Goal: Task Accomplishment & Management: Complete application form

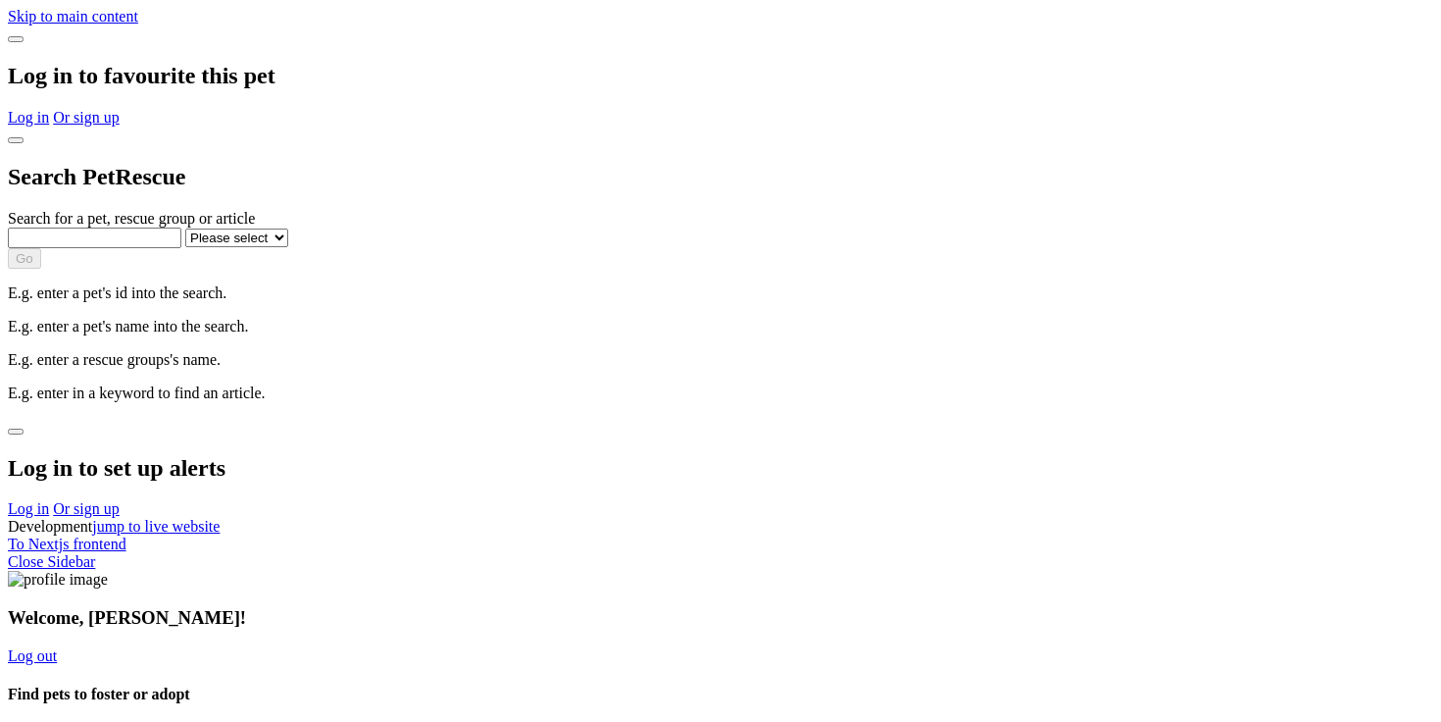
select select "1"
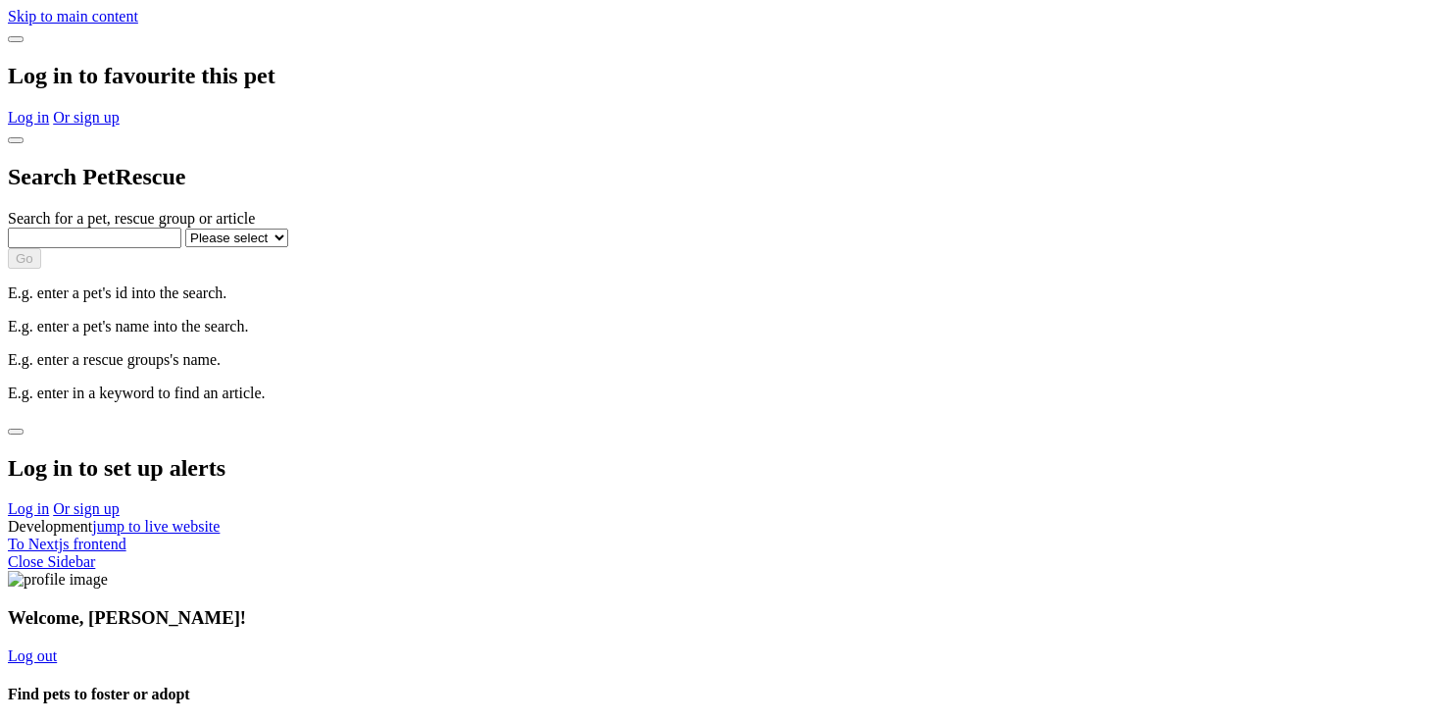
select select "1"
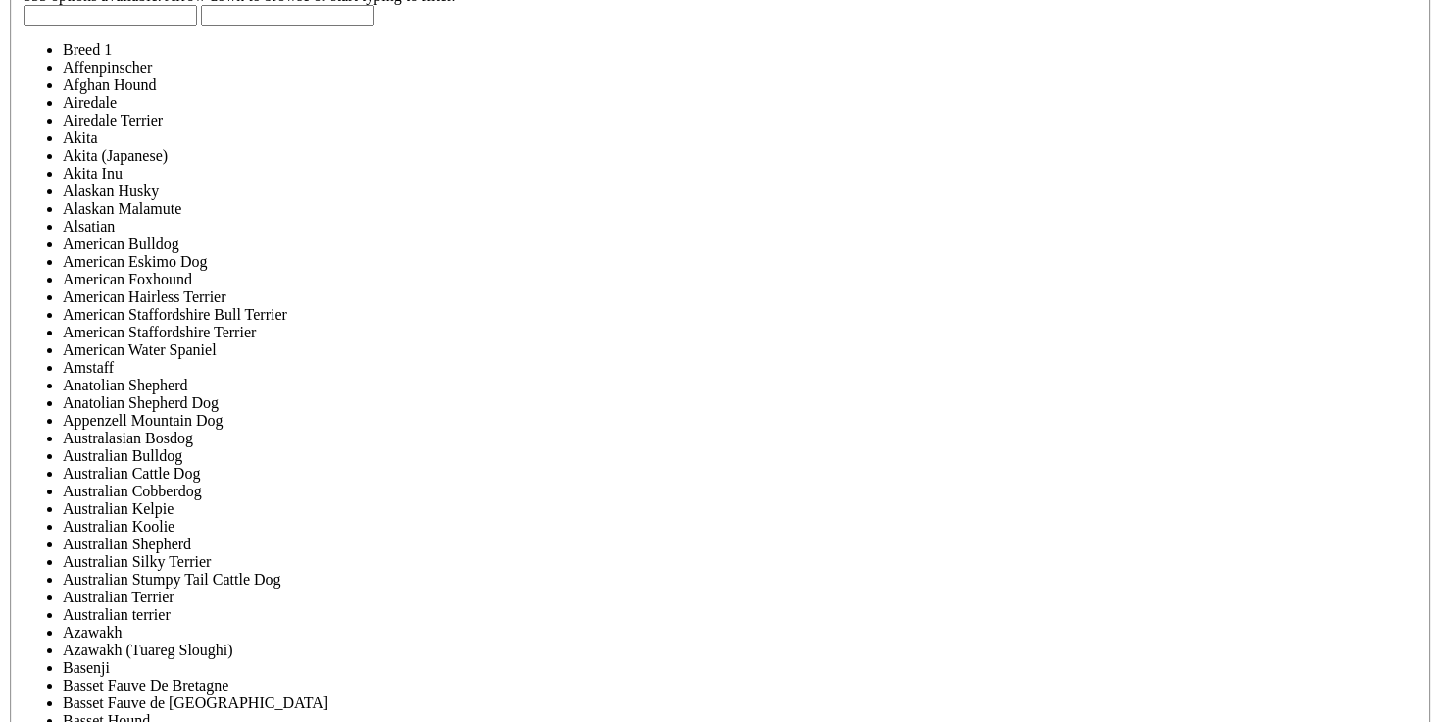
scroll to position [5392, 0]
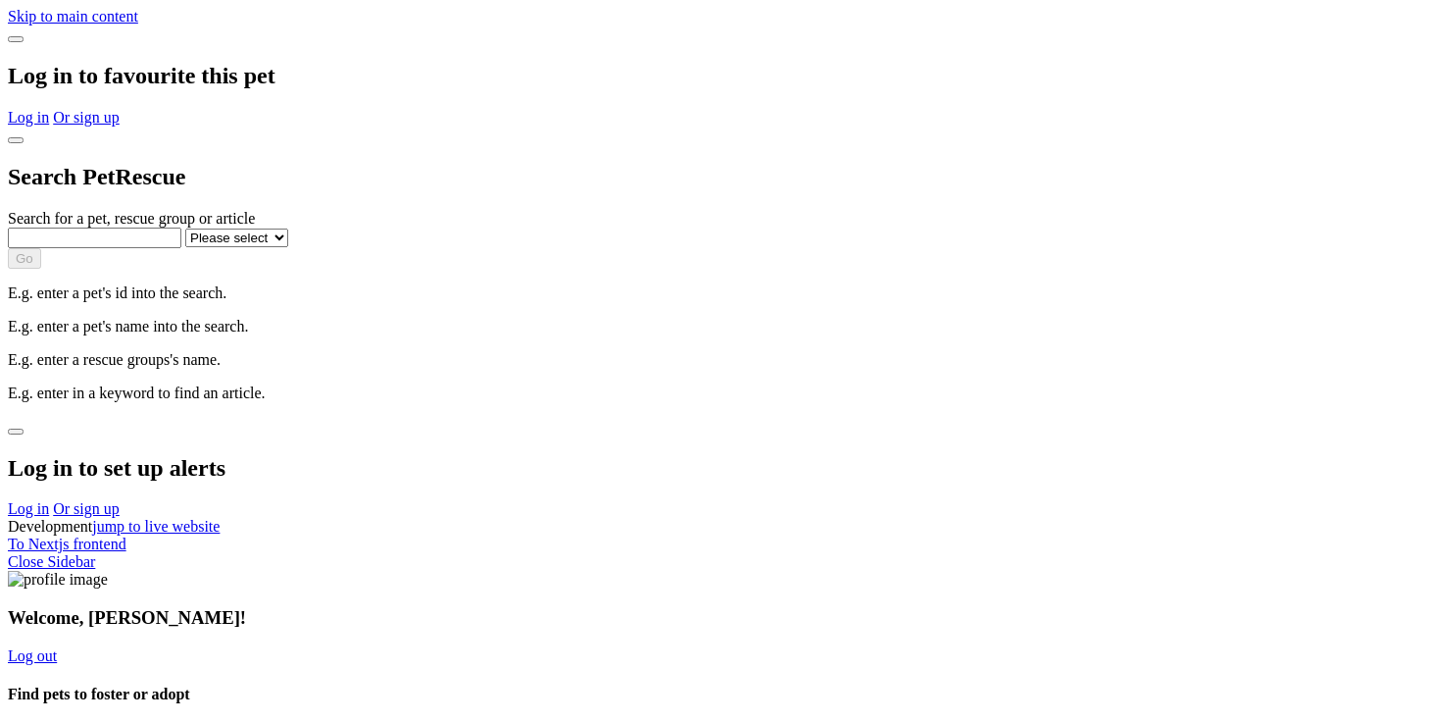
select select "1"
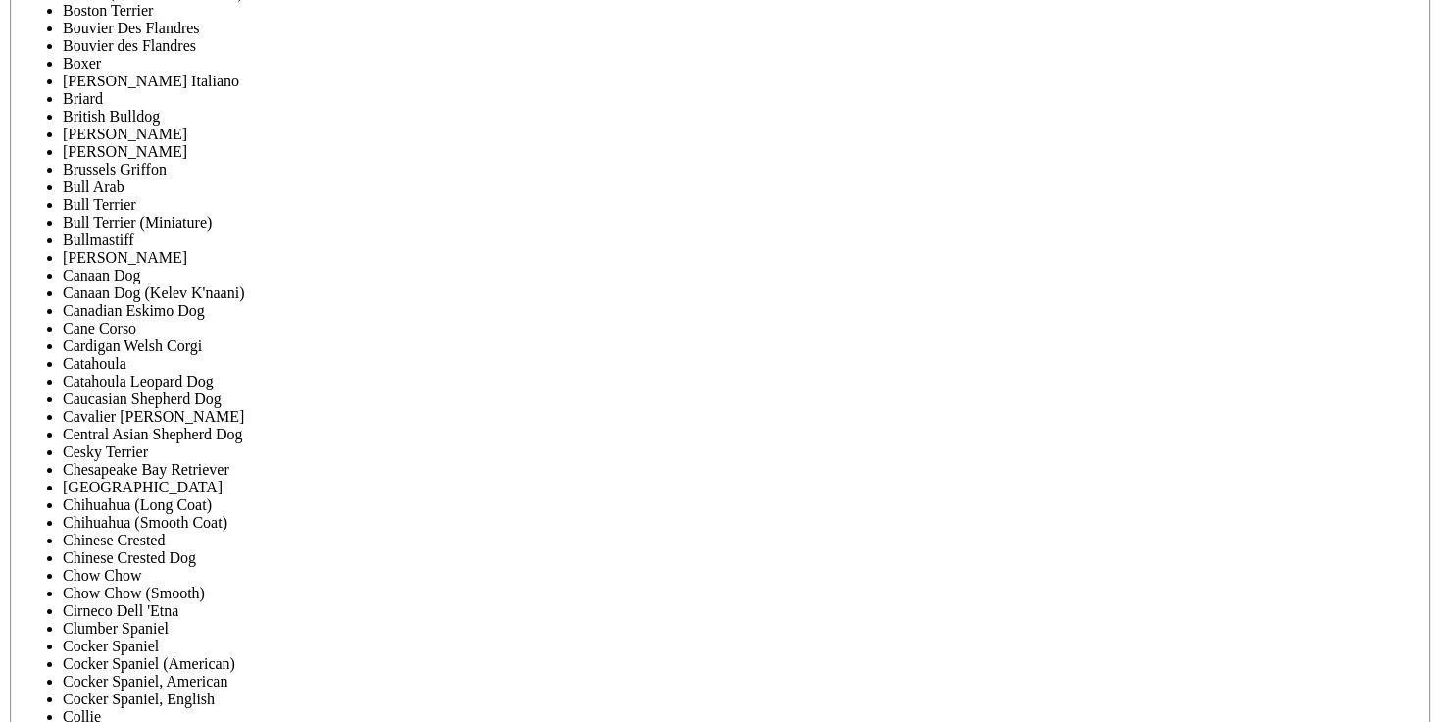
scroll to position [6830, 0]
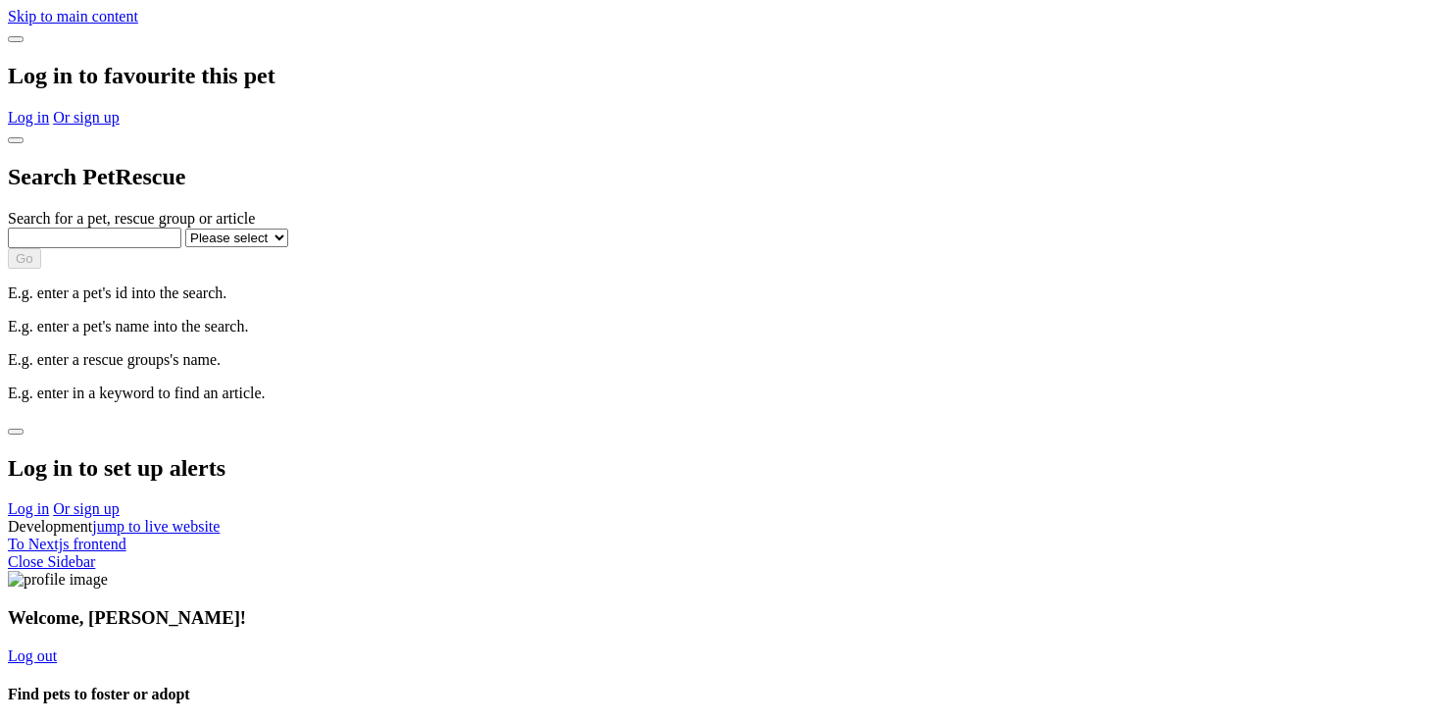
select select "1"
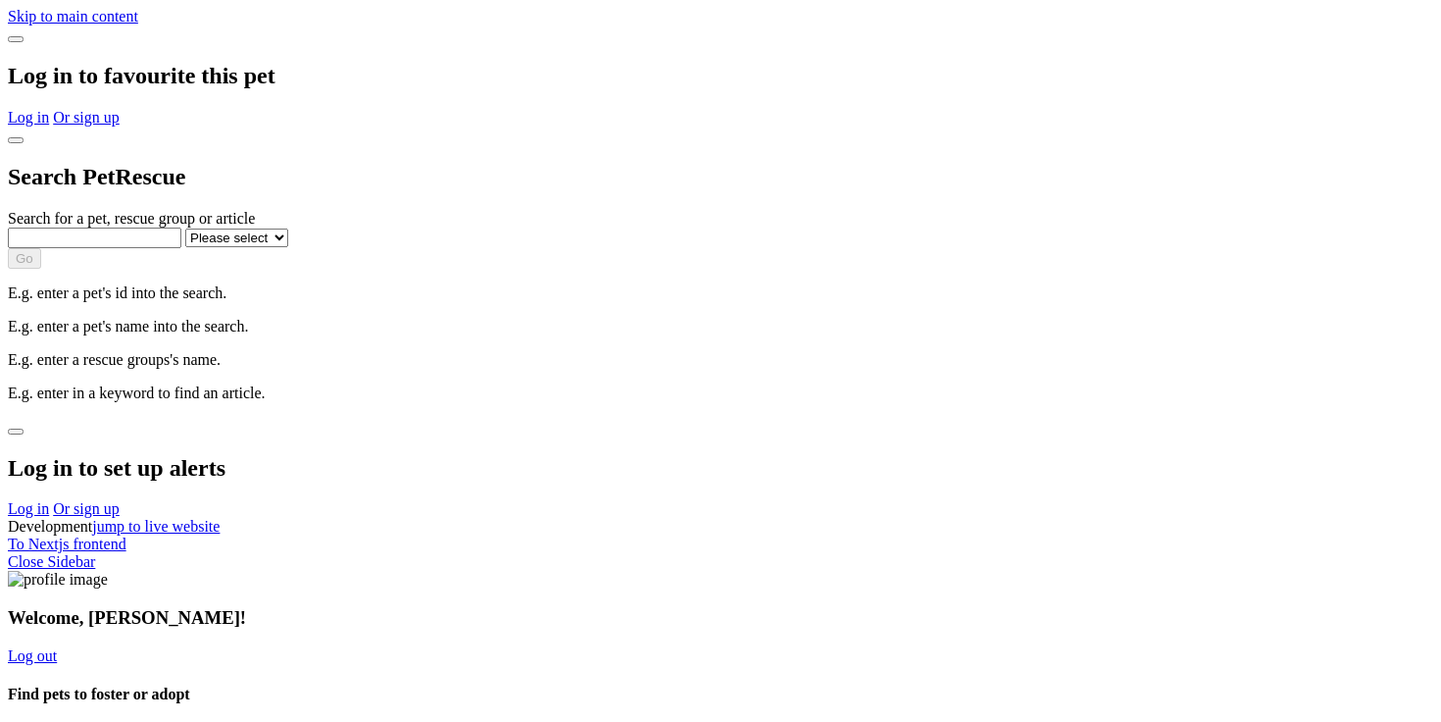
select select "1"
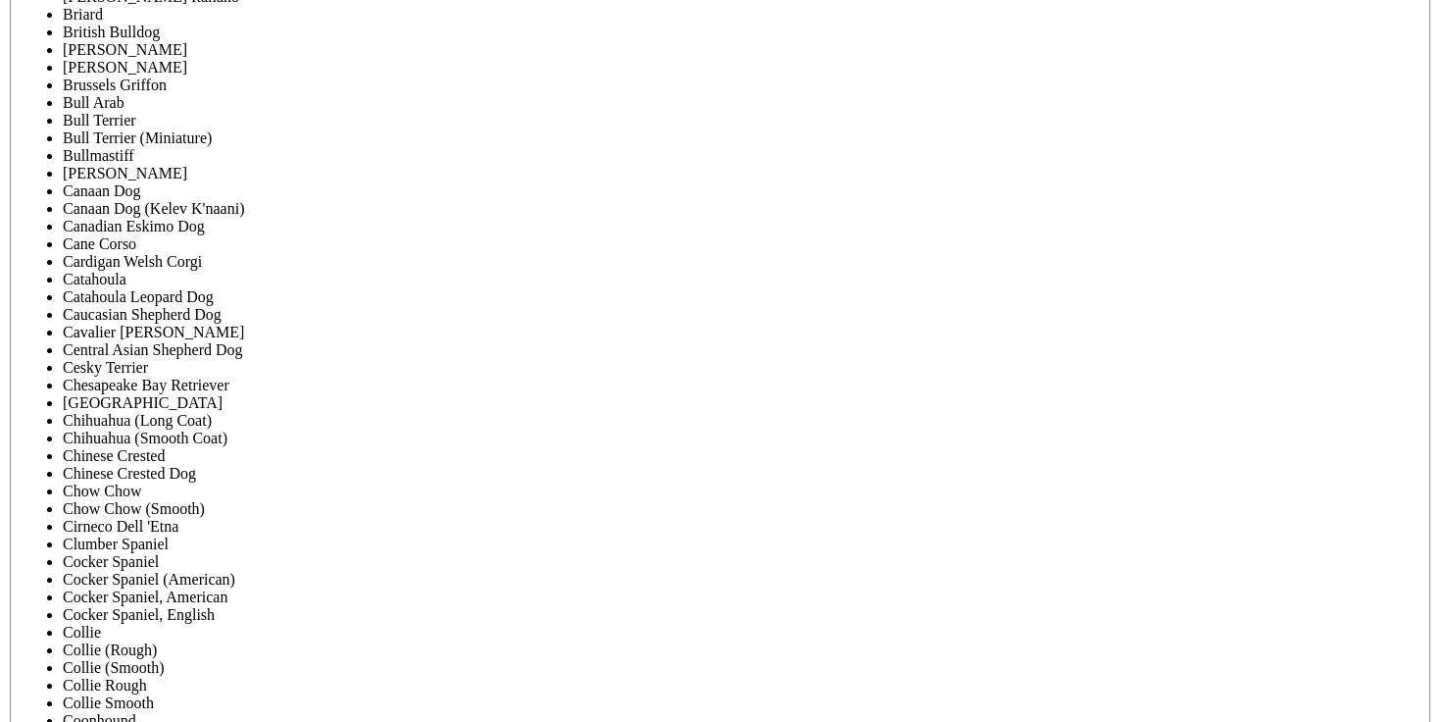
scroll to position [6830, 0]
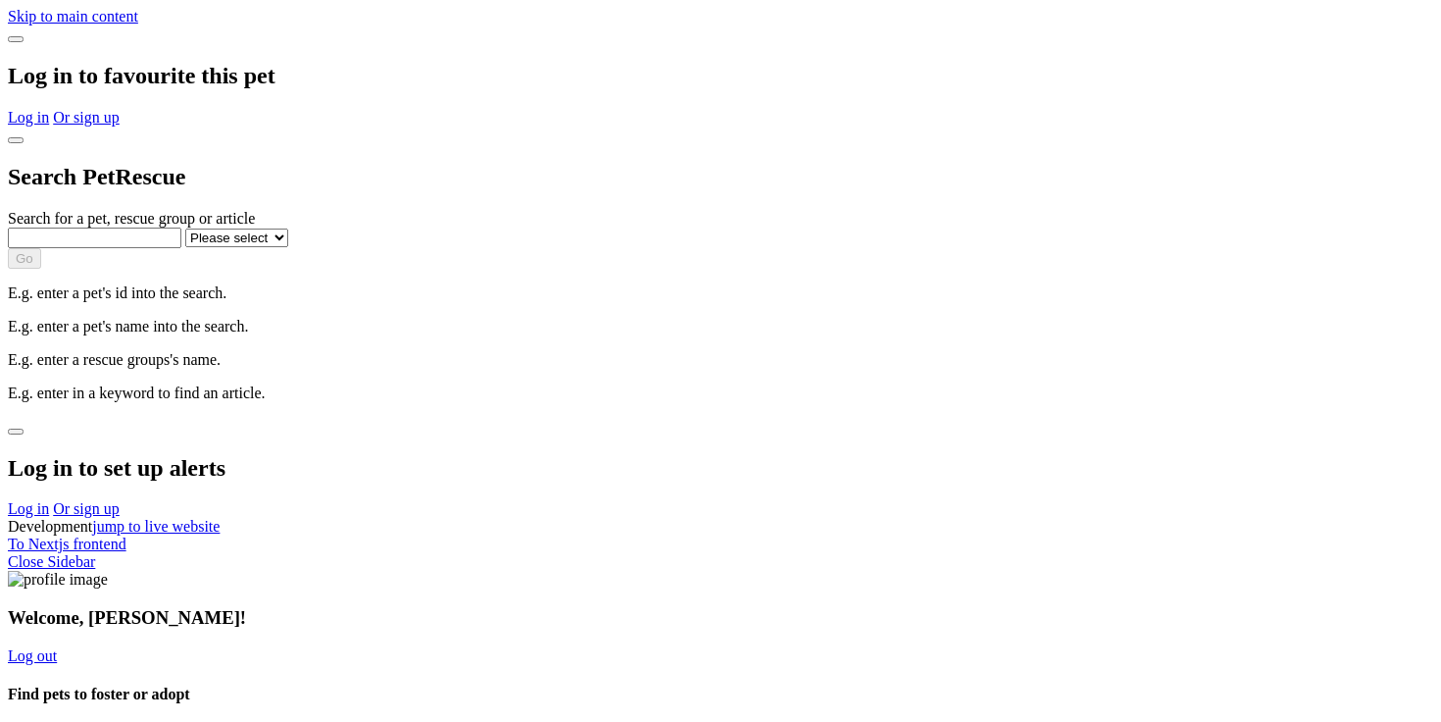
select select "1"
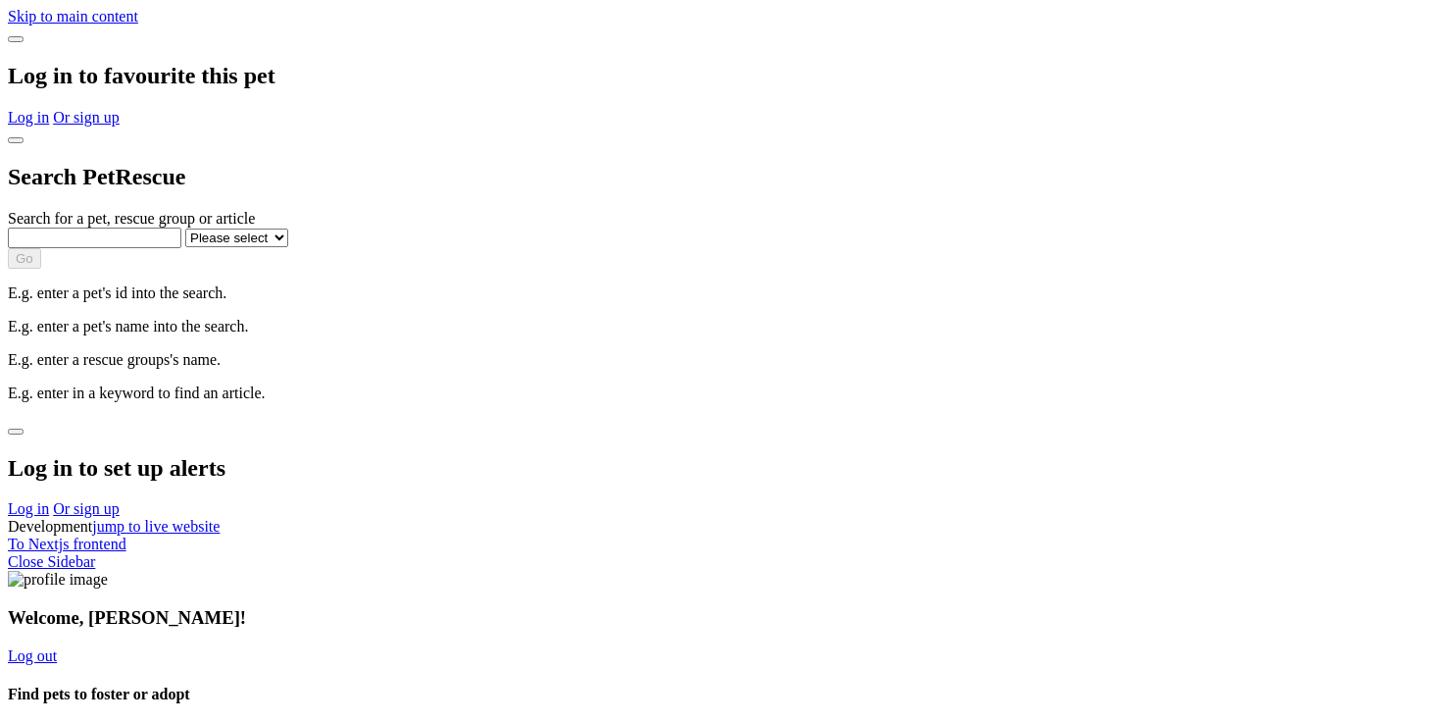
select select "1"
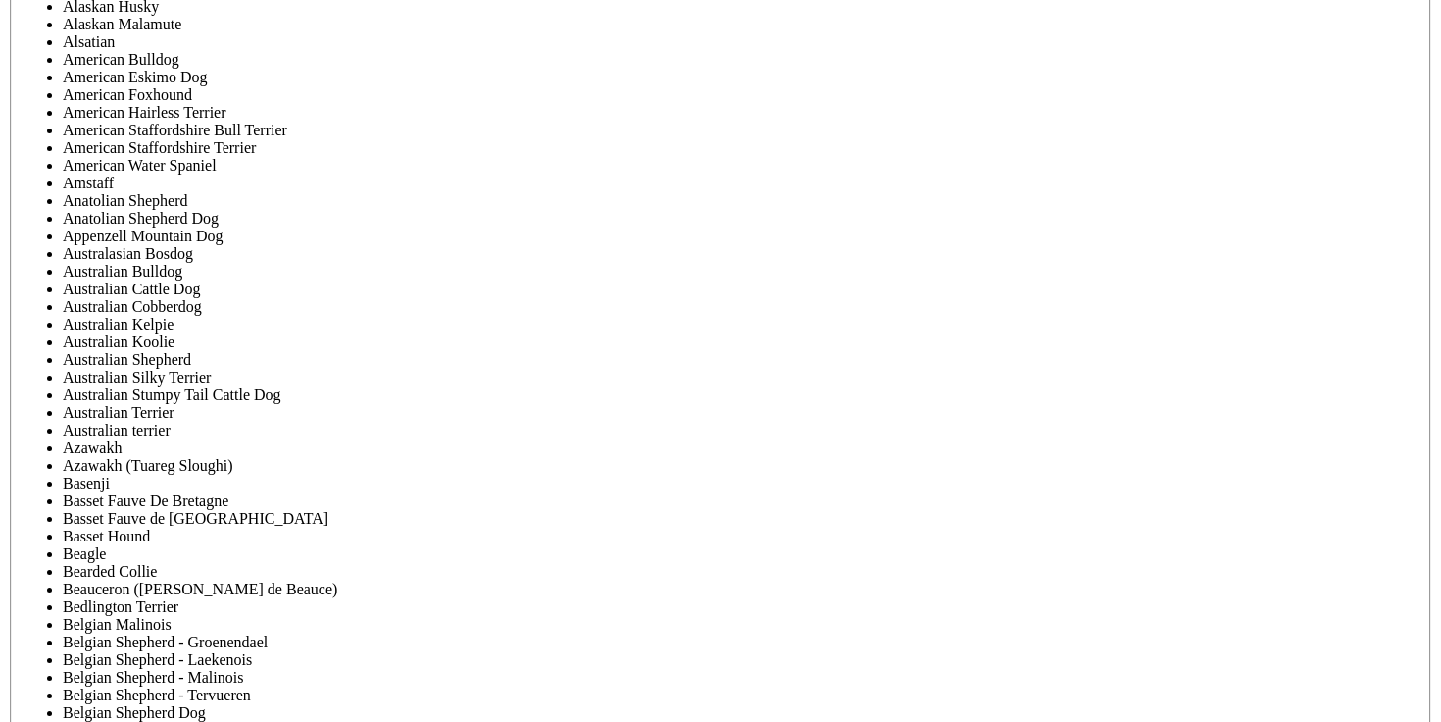
scroll to position [5369, 0]
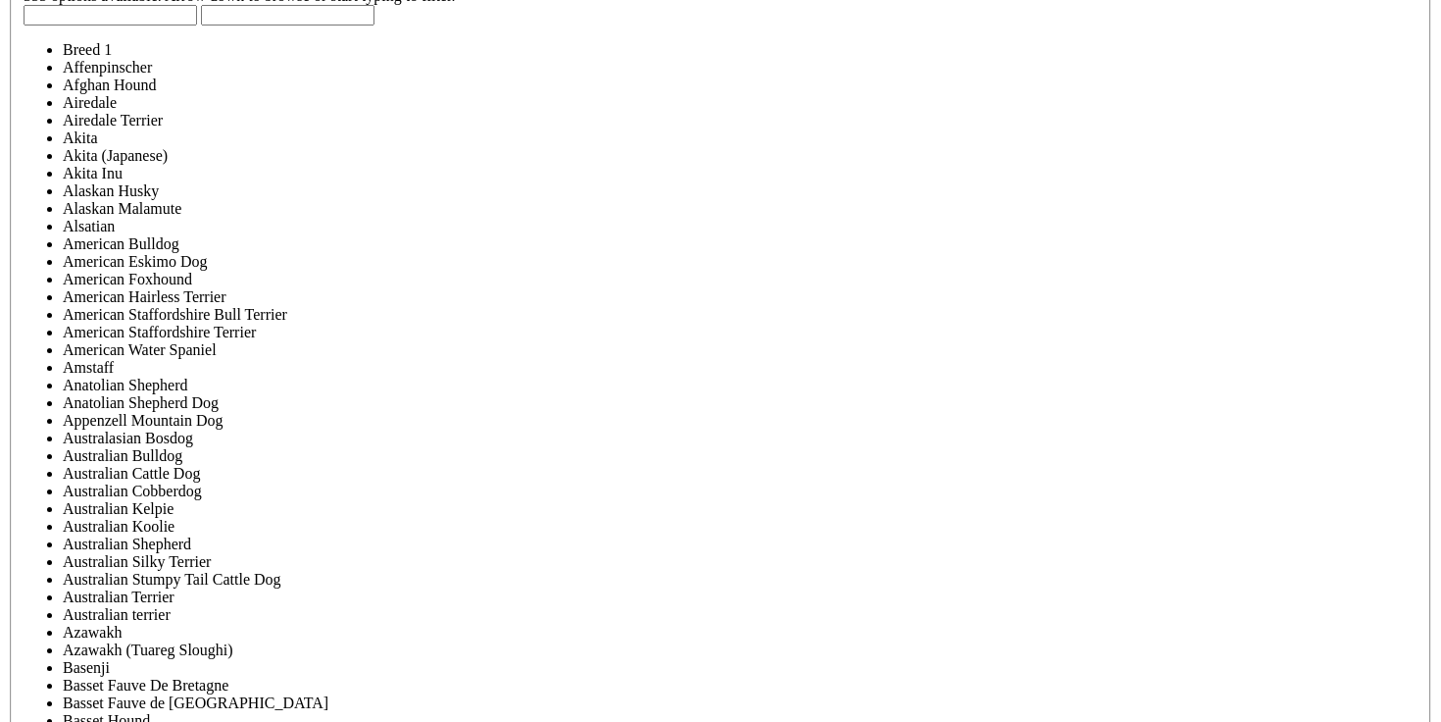
type input "N"
type input "[GEOGRAPHIC_DATA], [GEOGRAPHIC_DATA], 1001"
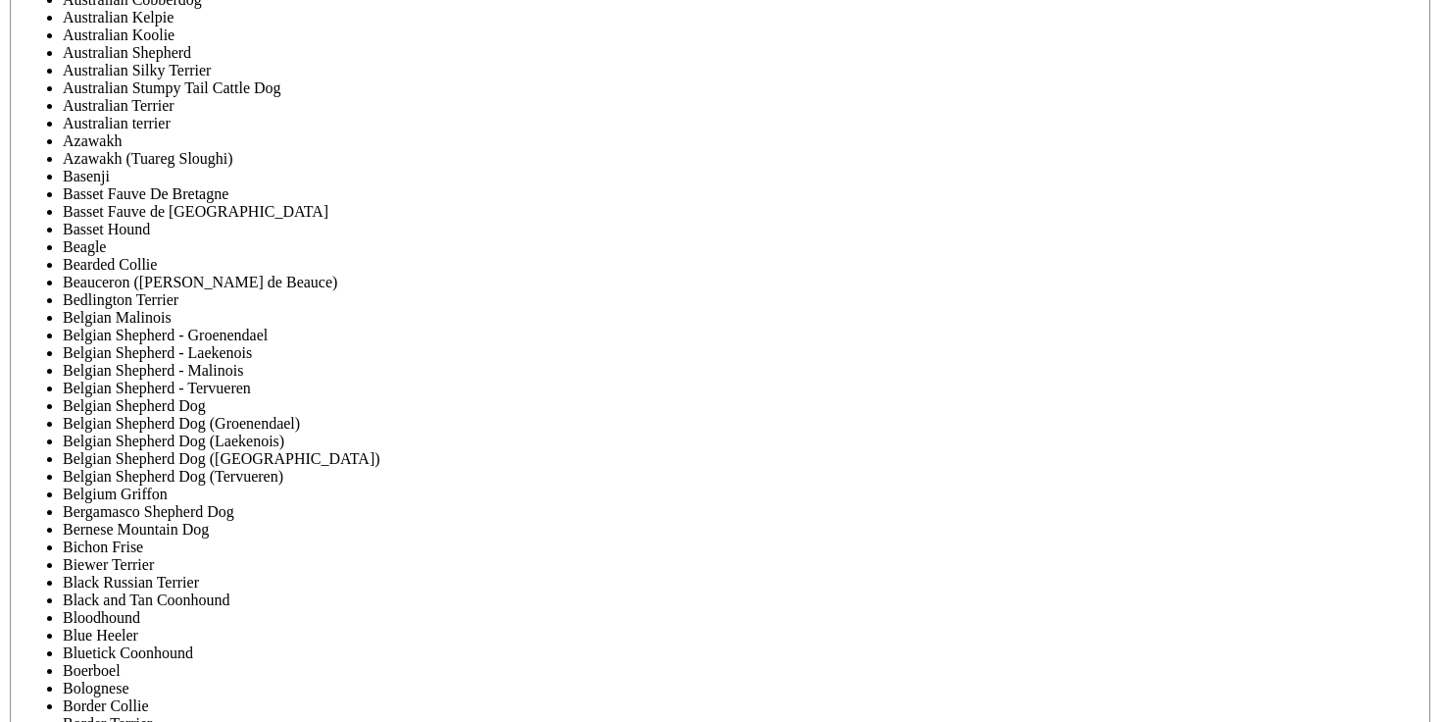
scroll to position [5695, 0]
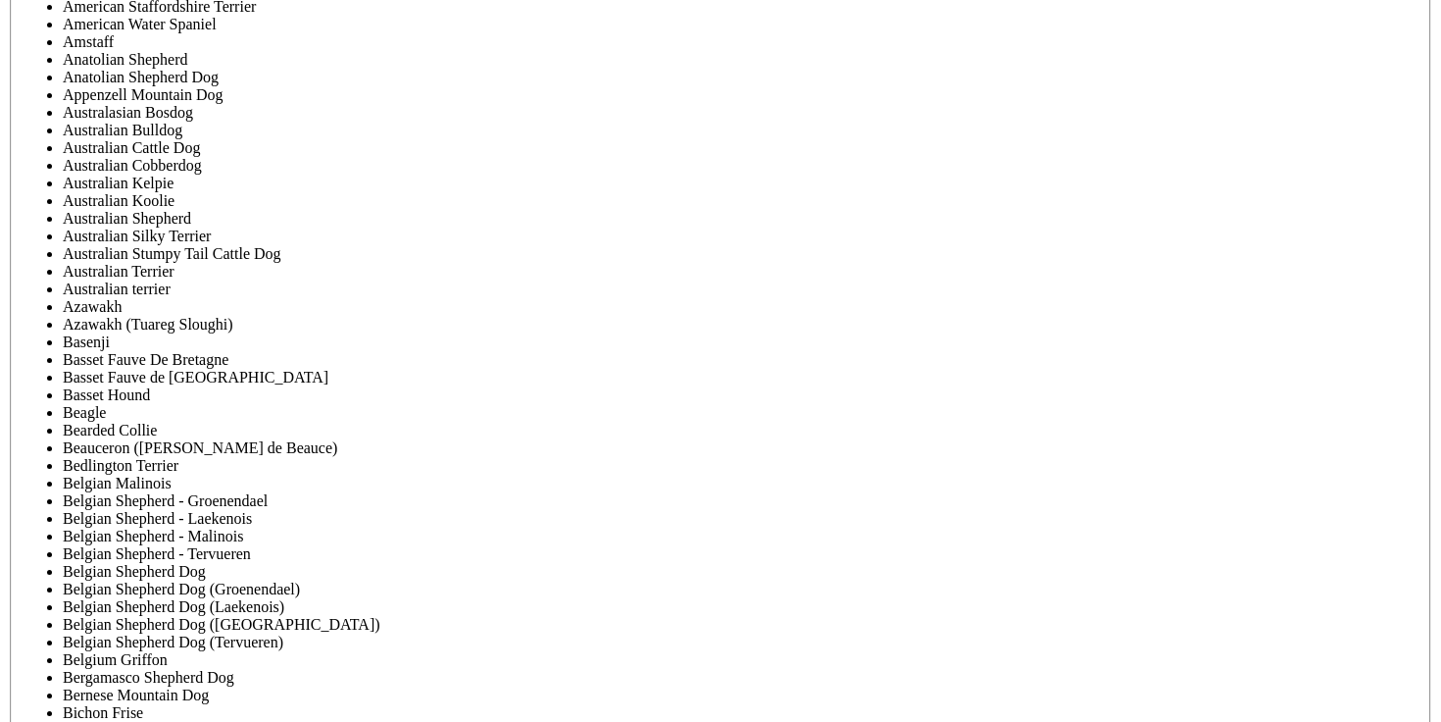
checkbox input "true"
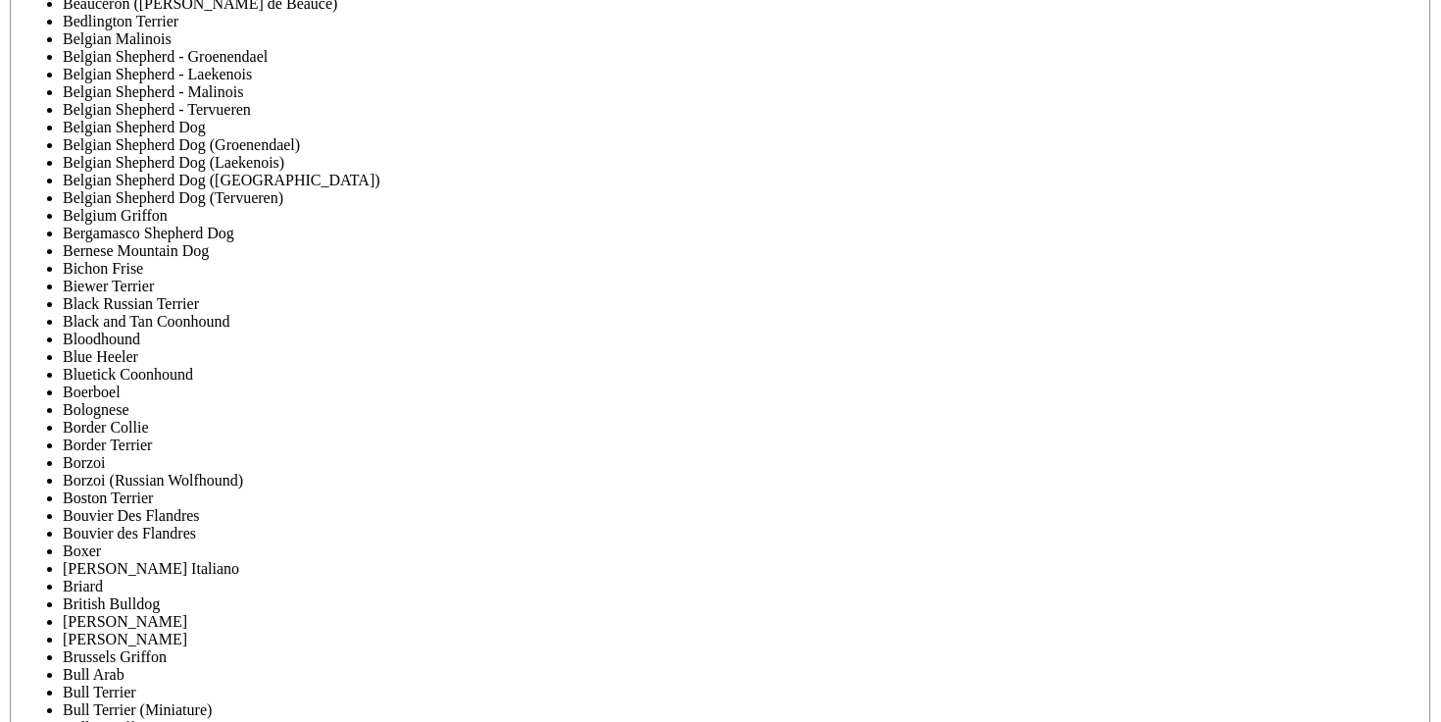
scroll to position [5707, 0]
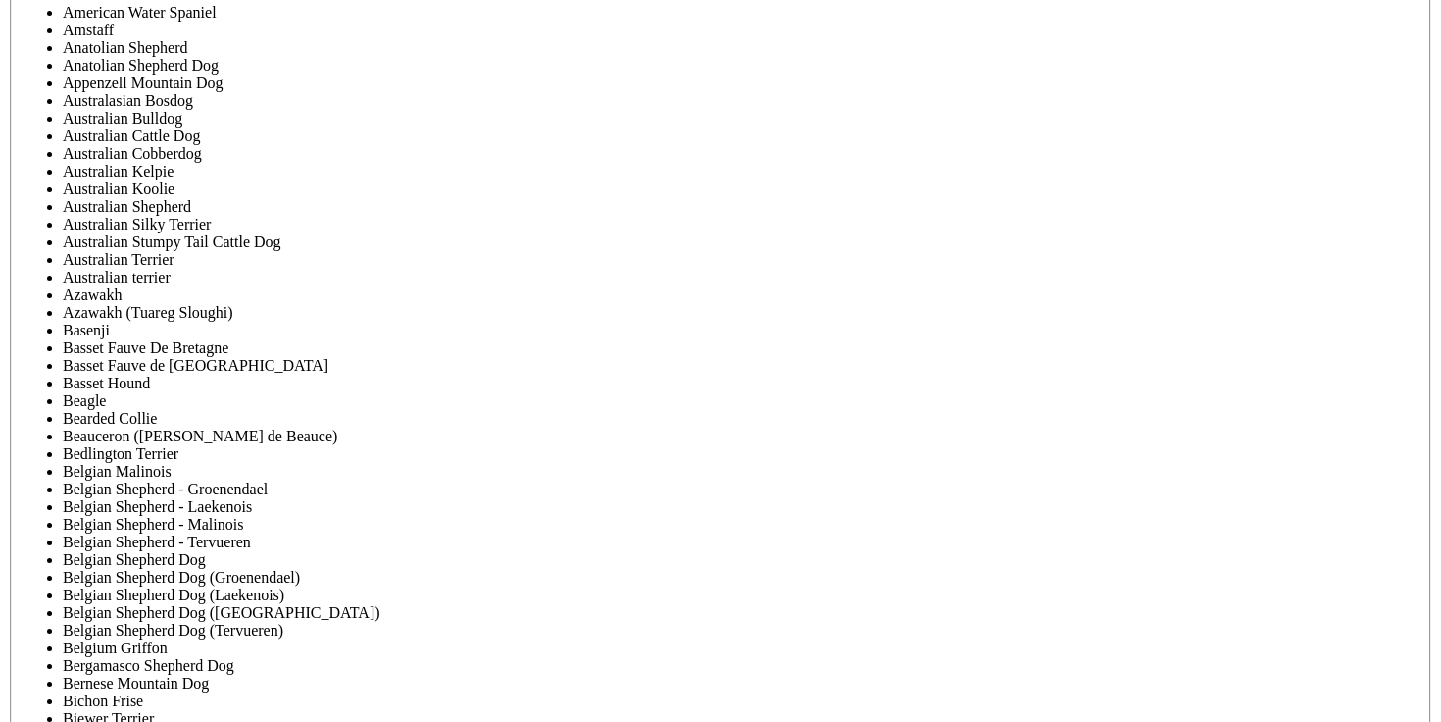
checkbox input "false"
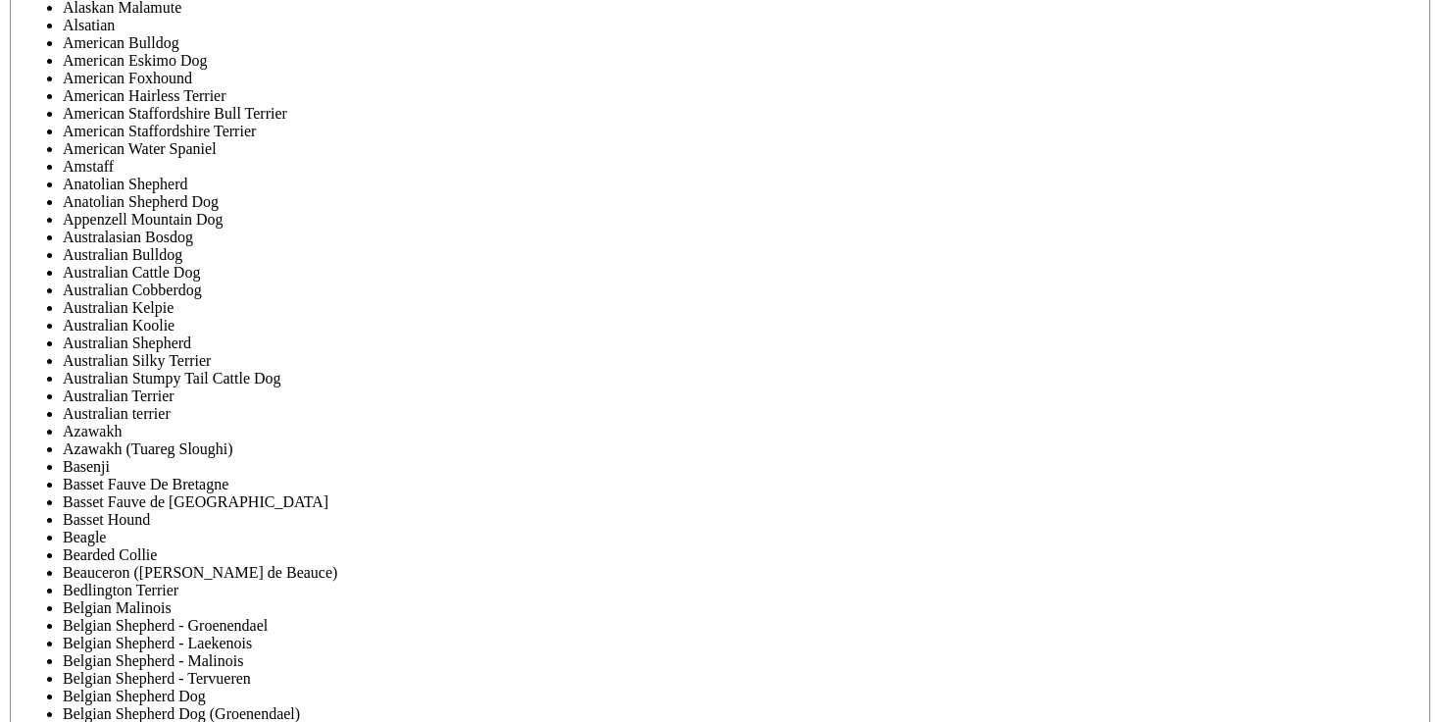
scroll to position [5441, 0]
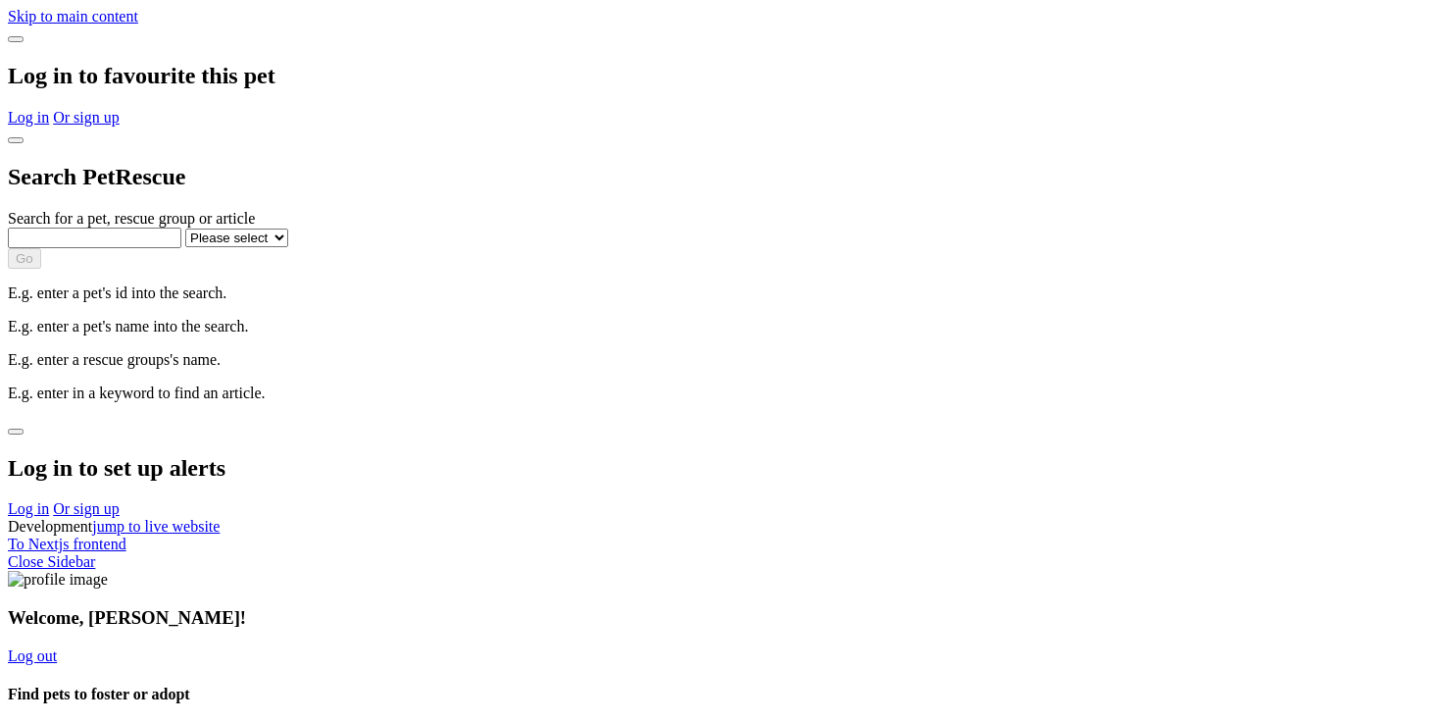
select select "1"
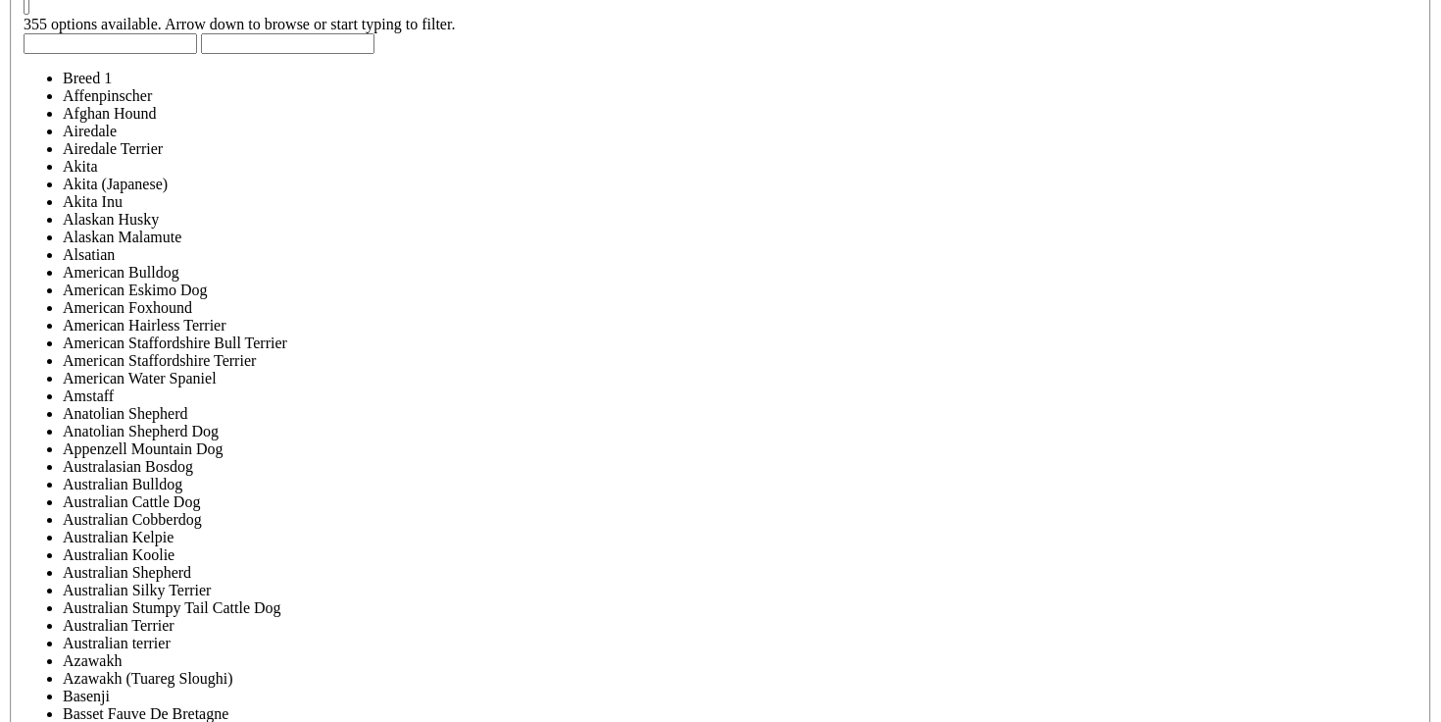
scroll to position [5322, 0]
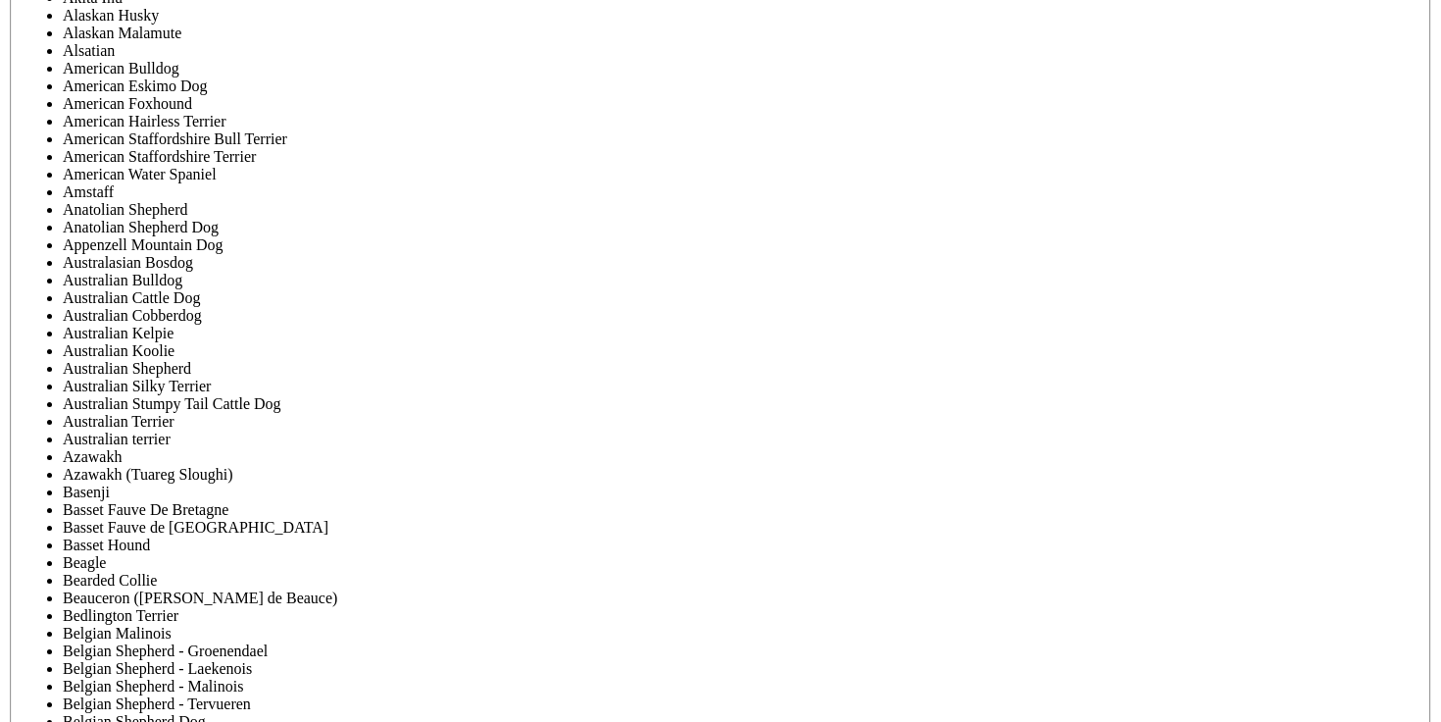
scroll to position [5502, 0]
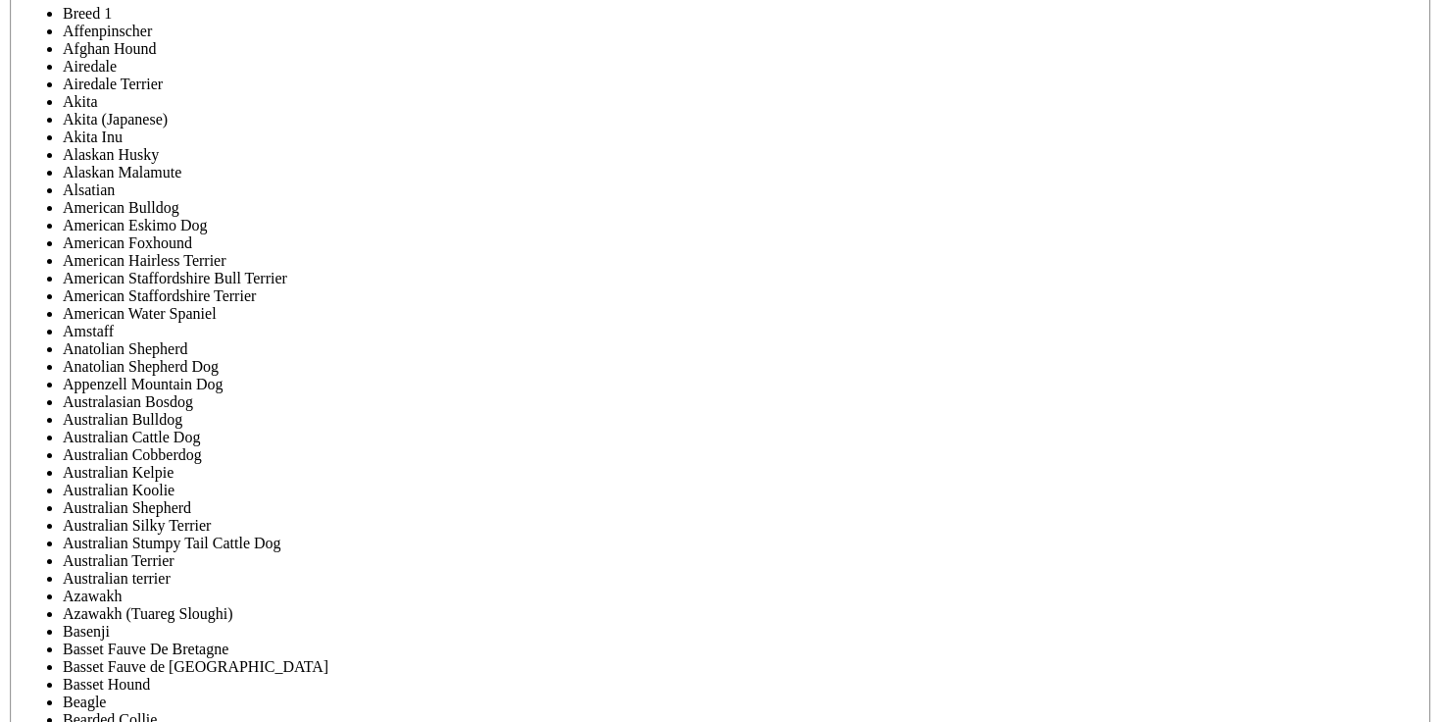
scroll to position [5355, 0]
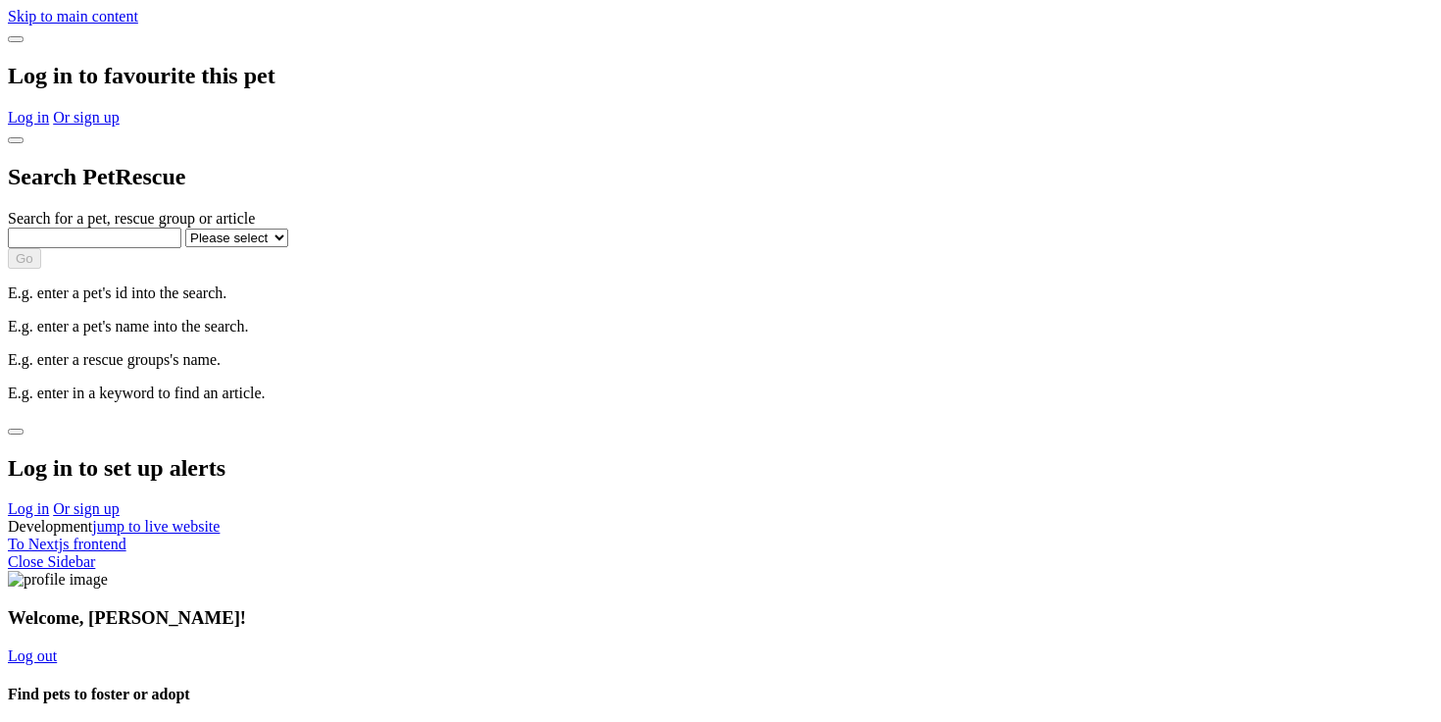
select select "1"
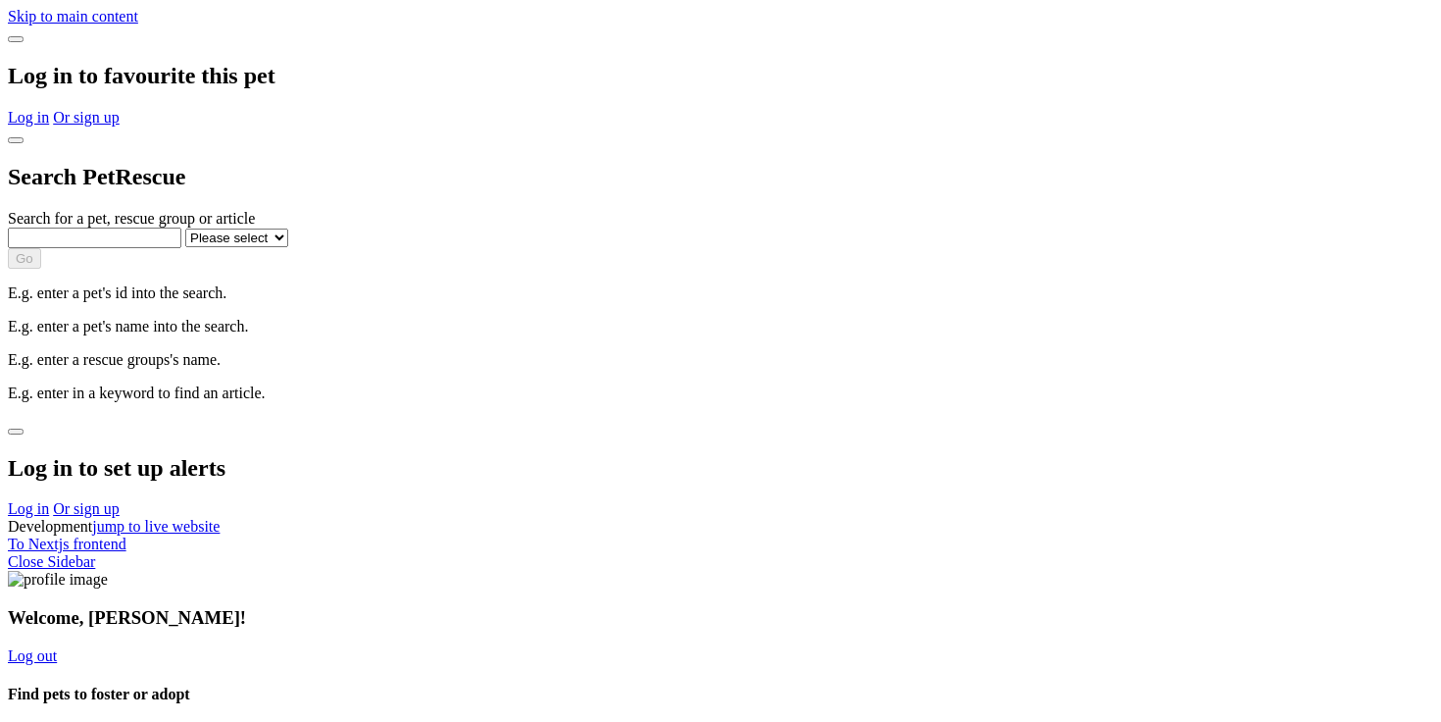
select select "1"
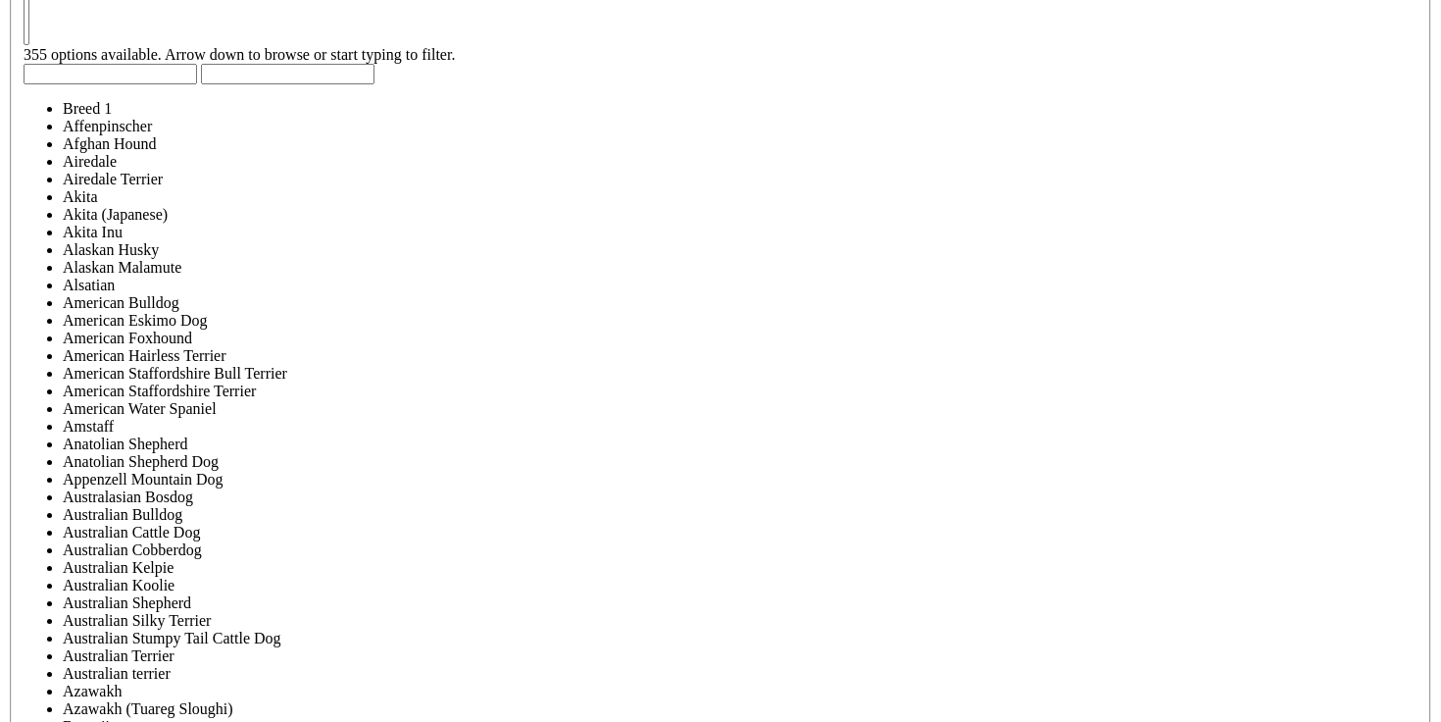
scroll to position [5409, 0]
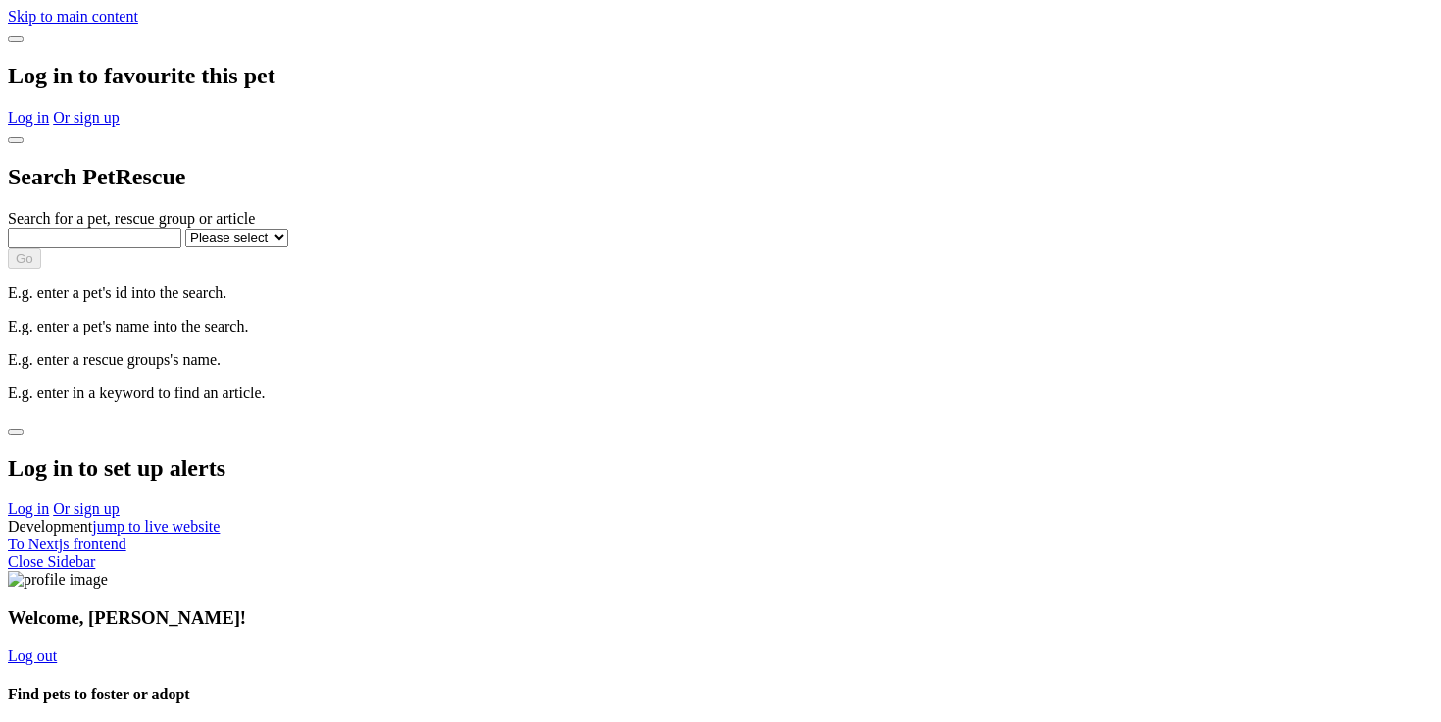
select select "1"
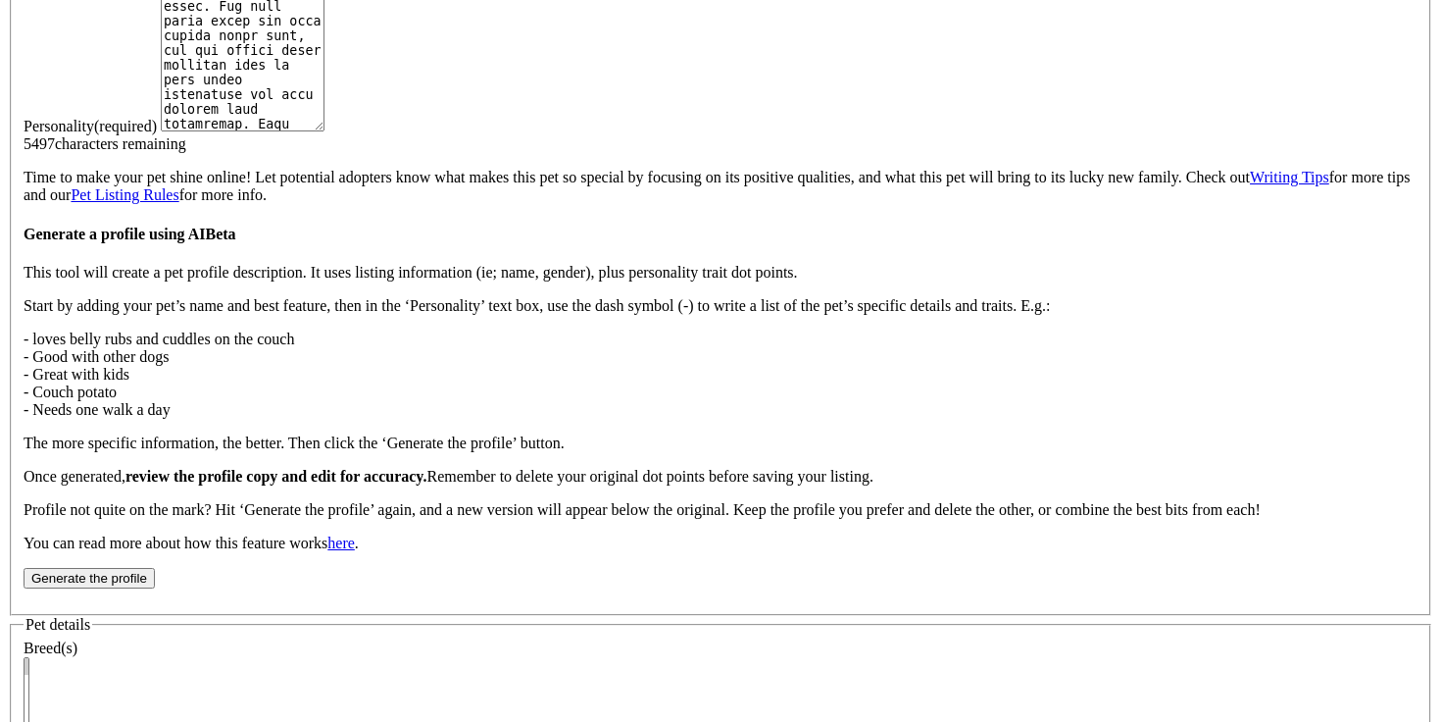
scroll to position [5305, 0]
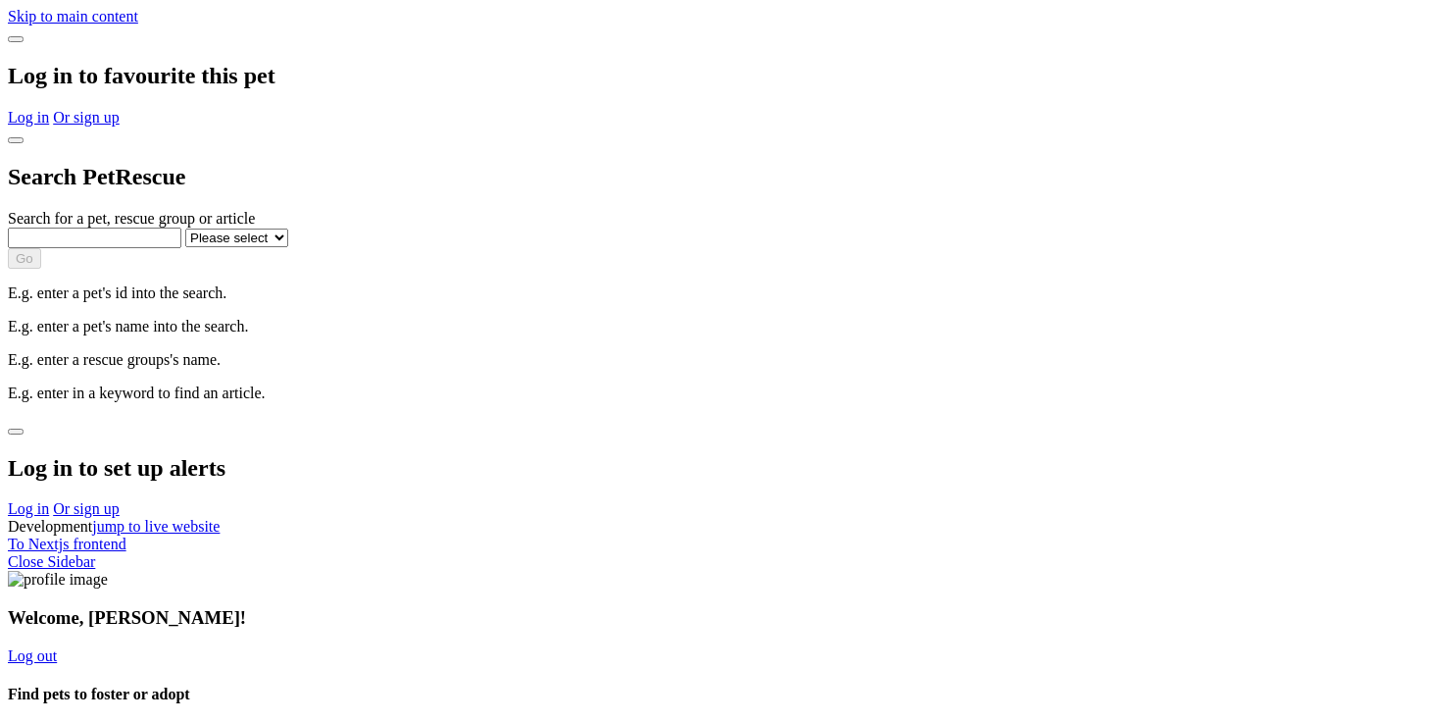
select select "1"
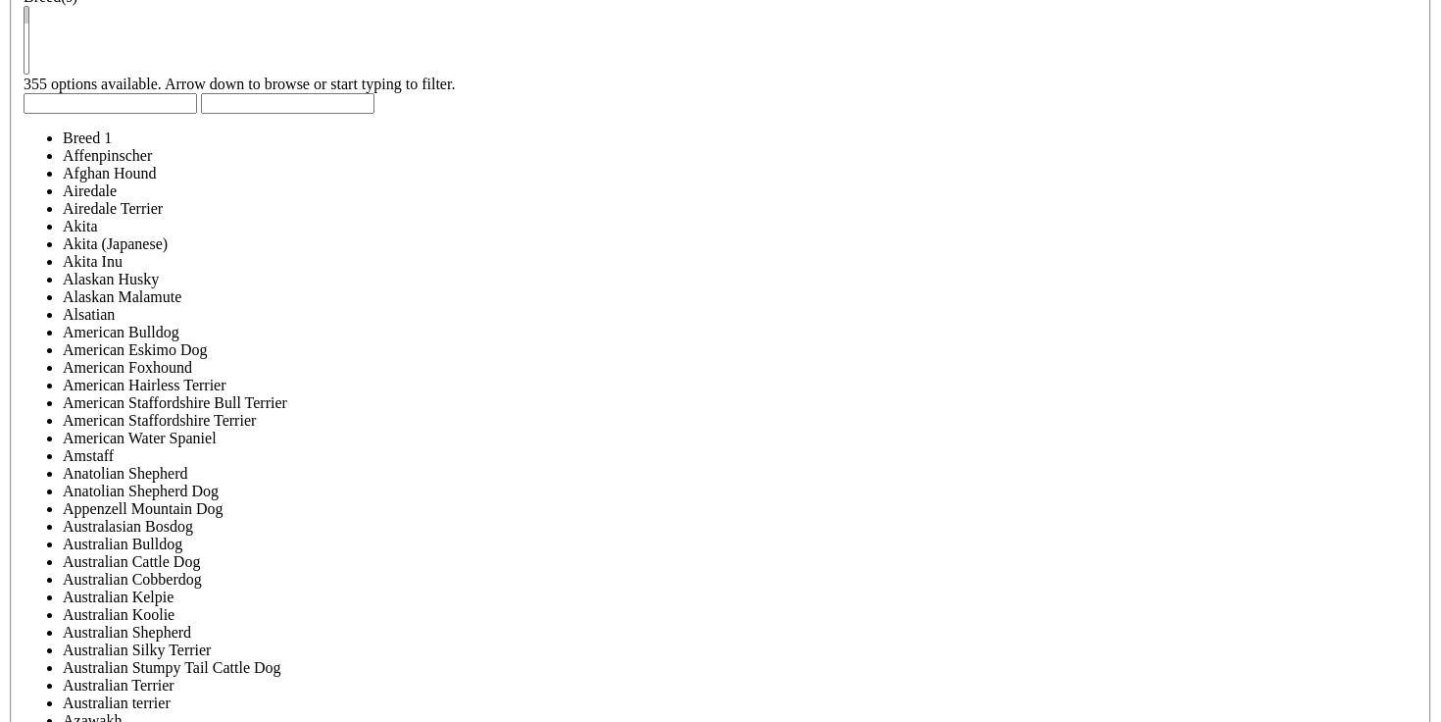
scroll to position [5305, 0]
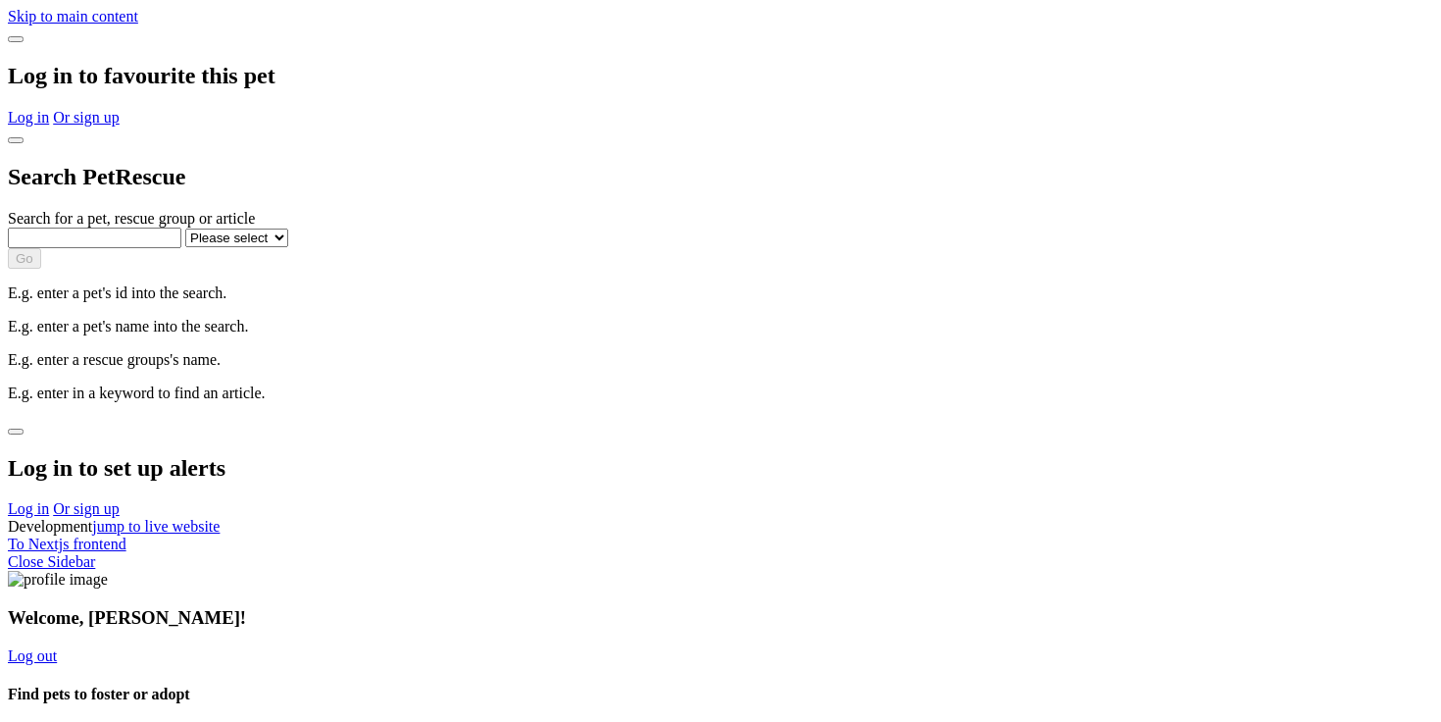
select select "1"
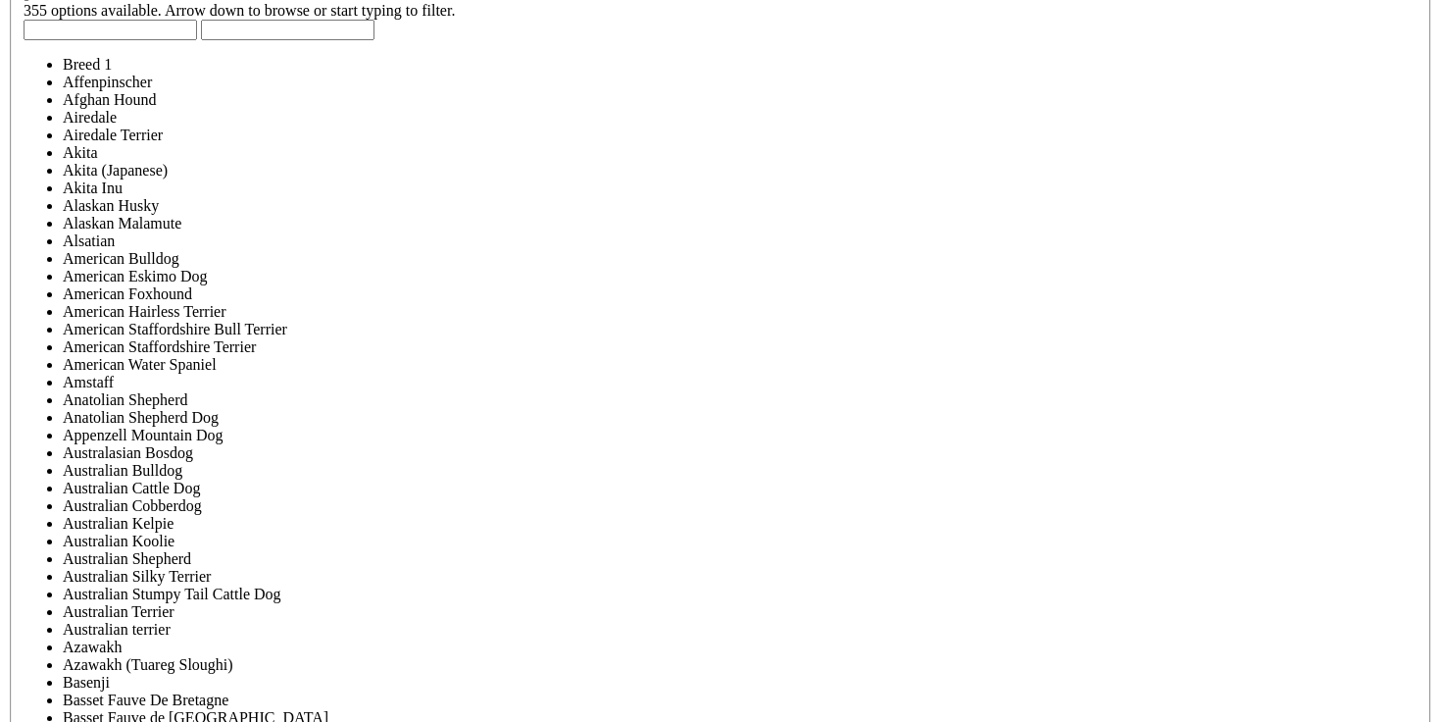
scroll to position [5383, 0]
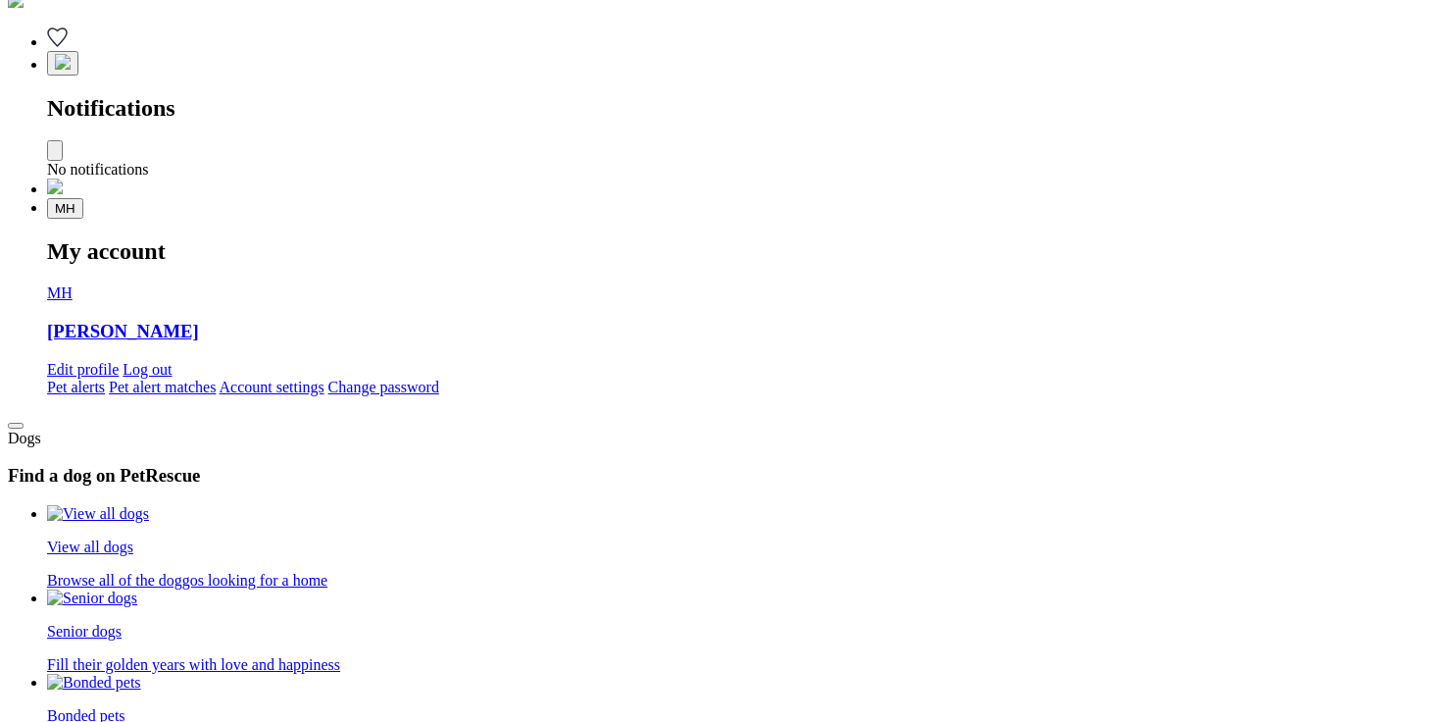
scroll to position [3953, 0]
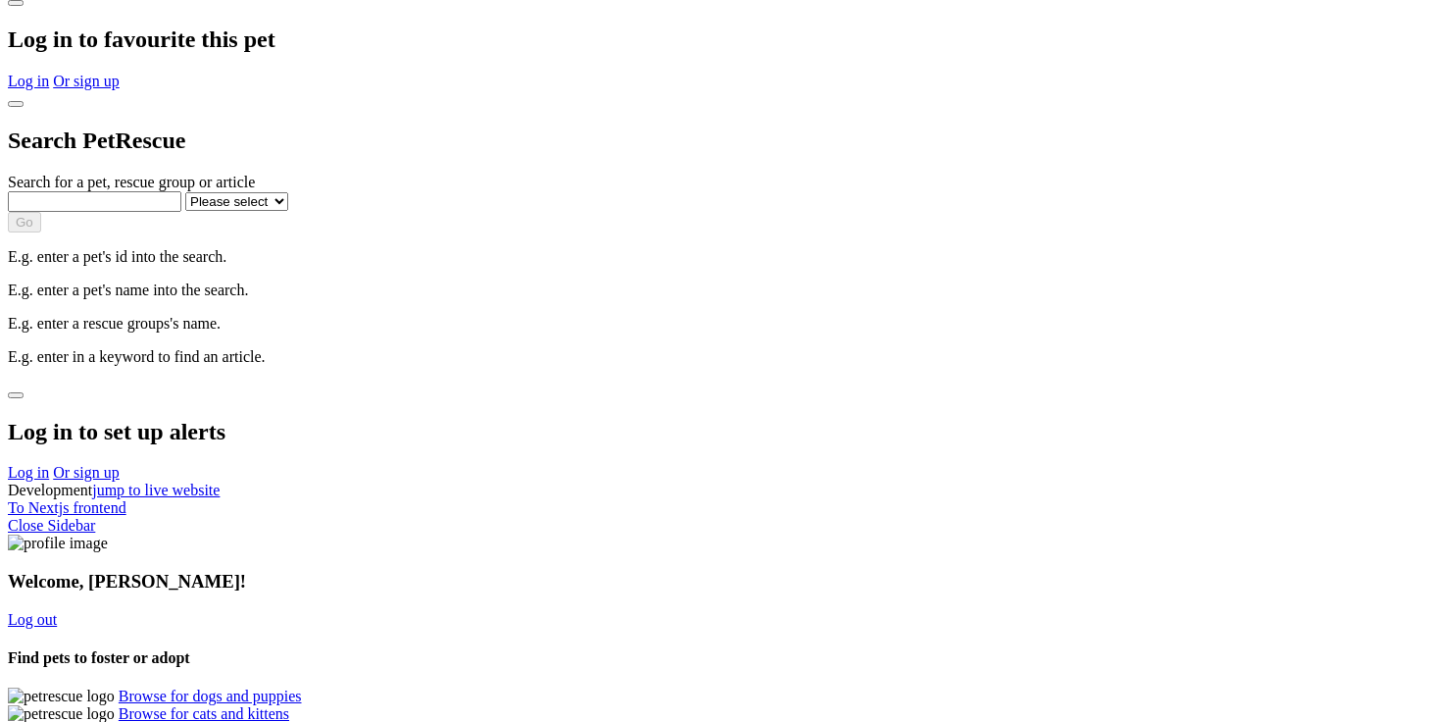
scroll to position [185, 0]
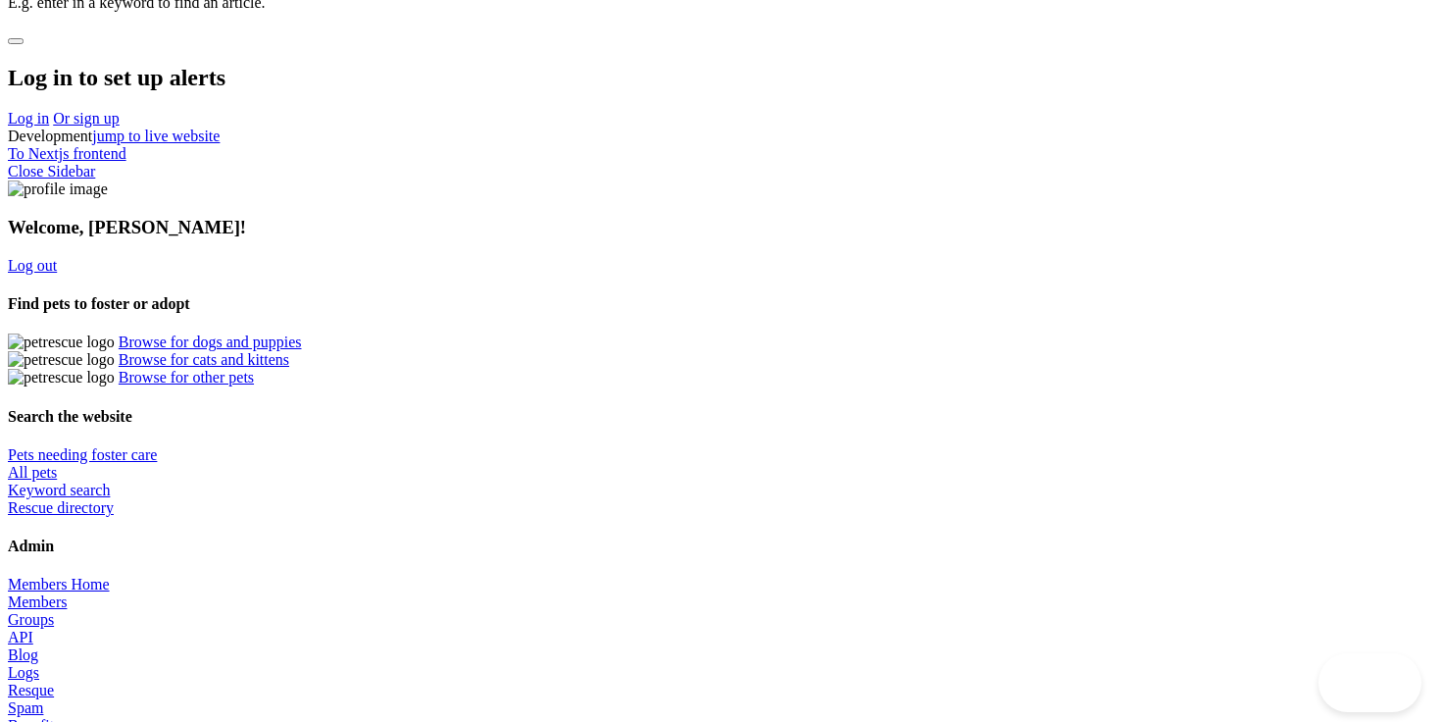
paste input "test_performance_impact_of_listing_in_search"
type input "test_performance_impact_of_listing_in_search"
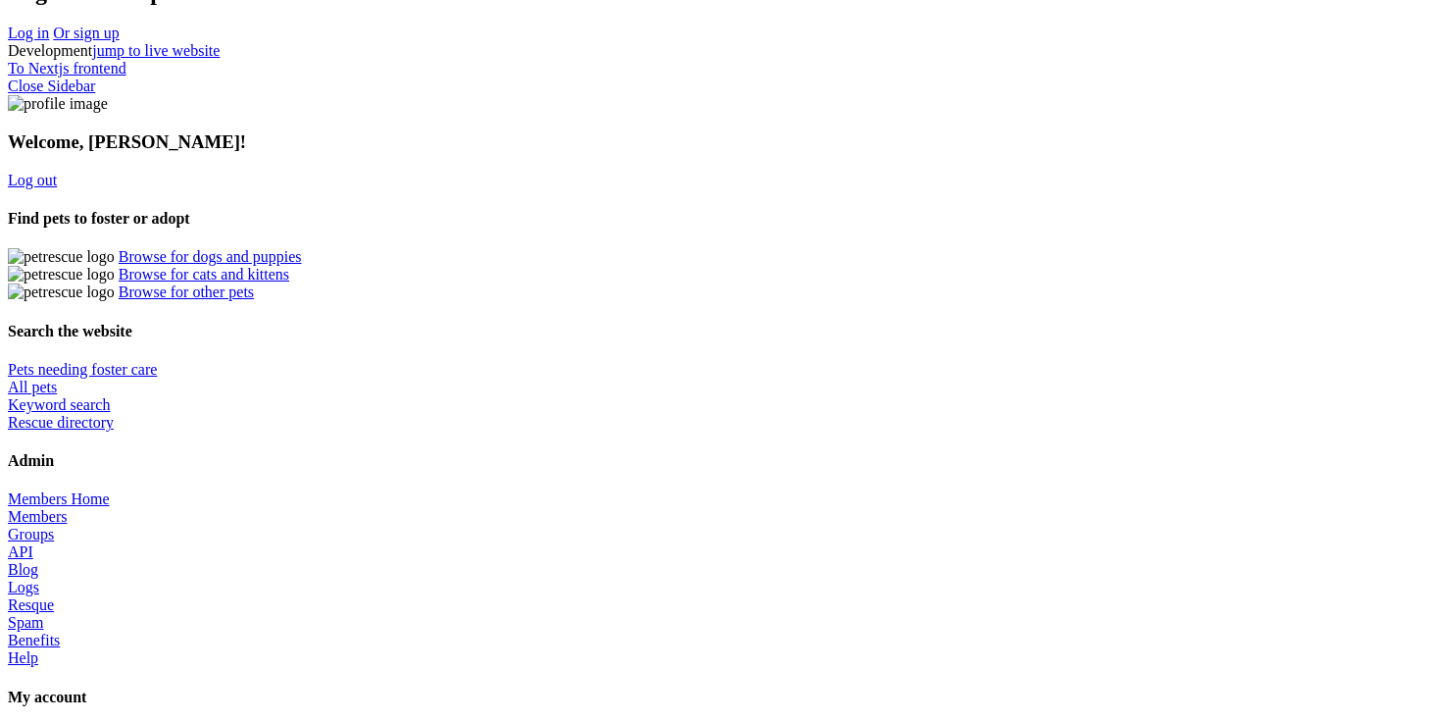
scroll to position [636, 0]
